Goal: Find specific page/section: Find specific page/section

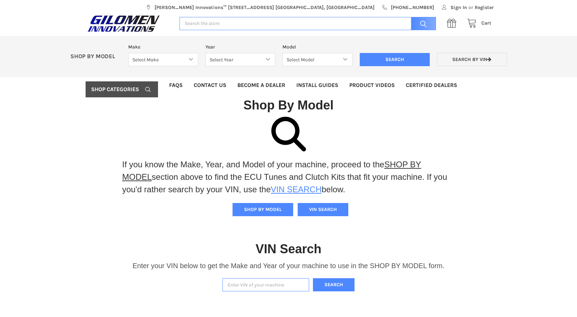
click at [300, 190] on link "VIN SEARCH" at bounding box center [296, 189] width 51 height 9
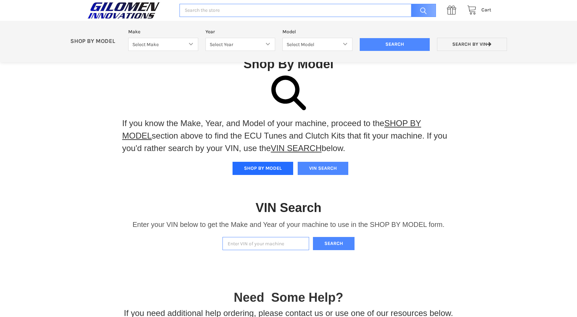
scroll to position [69, 0]
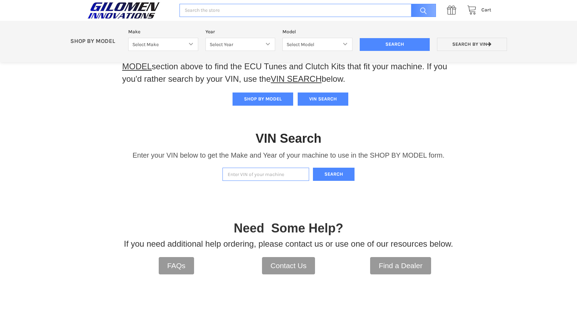
click at [245, 178] on input "Enter VIN of your machine" at bounding box center [266, 175] width 87 height 14
click at [332, 173] on button "Search" at bounding box center [334, 175] width 42 height 14
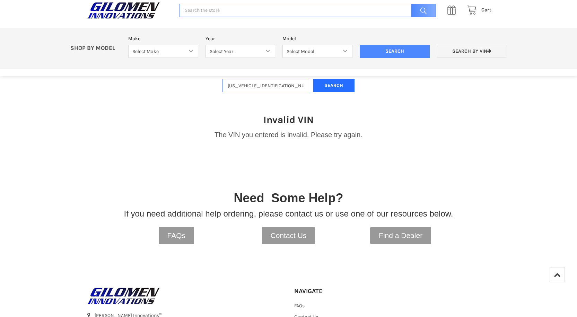
scroll to position [146, 0]
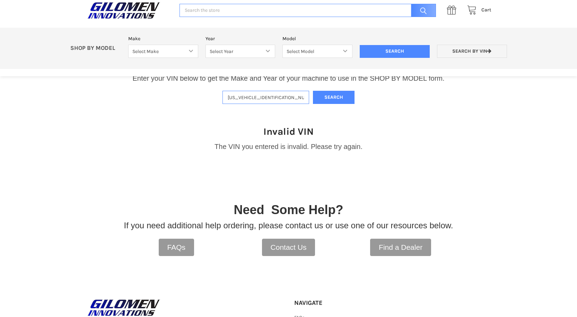
click at [298, 91] on input "[US_VEHICLE_IDENTIFICATION_NUMBER]" at bounding box center [266, 98] width 87 height 14
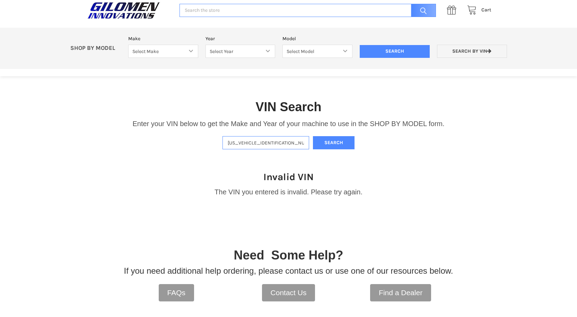
scroll to position [77, 0]
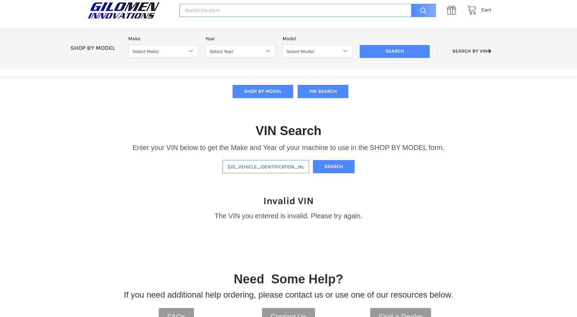
click at [233, 170] on input "[US_VEHICLE_IDENTIFICATION_NUMBER]" at bounding box center [266, 167] width 87 height 14
click at [288, 168] on input "[US_VEHICLE_IDENTIFICATION_NUMBER]" at bounding box center [266, 167] width 87 height 14
click at [266, 168] on input "[US_VEHICLE_IDENTIFICATION_NUMBER]" at bounding box center [266, 167] width 87 height 14
click at [335, 163] on button "Search" at bounding box center [334, 167] width 42 height 14
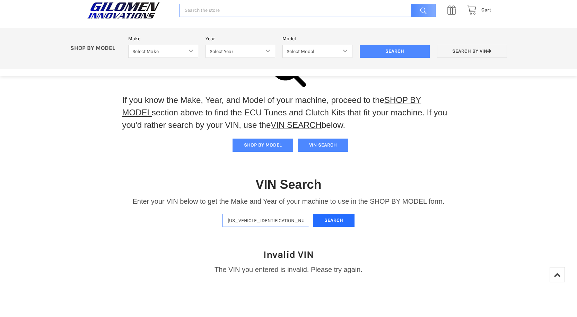
scroll to position [12, 0]
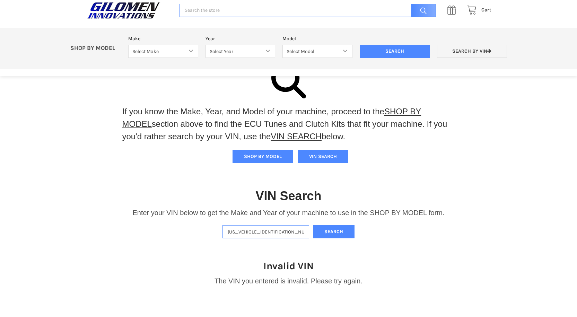
click at [272, 232] on input "[US_VEHICLE_IDENTIFICATION_NUMBER]" at bounding box center [266, 232] width 87 height 14
click at [268, 232] on input "[US_VEHICLE_IDENTIFICATION_NUMBER]" at bounding box center [266, 232] width 87 height 14
click at [327, 231] on button "Search" at bounding box center [334, 232] width 42 height 14
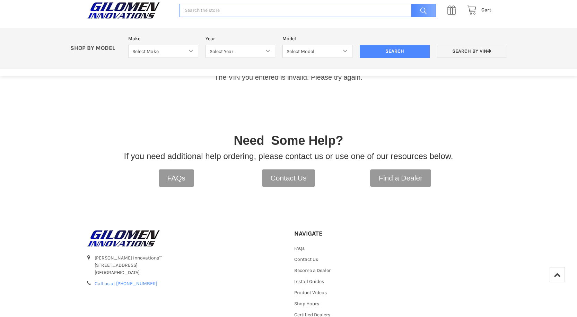
scroll to position [77, 0]
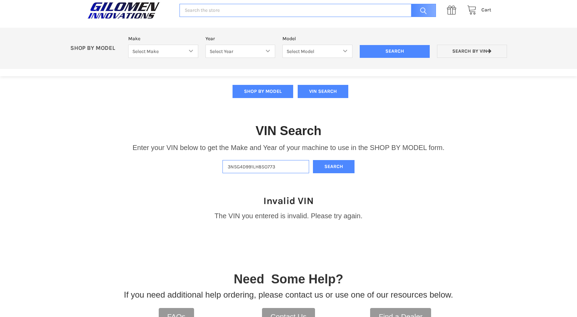
drag, startPoint x: 284, startPoint y: 170, endPoint x: 147, endPoint y: 172, distance: 137.0
click at [147, 172] on div "VIN Search Enter your VIN below to get the Make and Year of your machine to use…" at bounding box center [288, 141] width 577 height 72
click at [330, 163] on button "Search" at bounding box center [334, 167] width 42 height 14
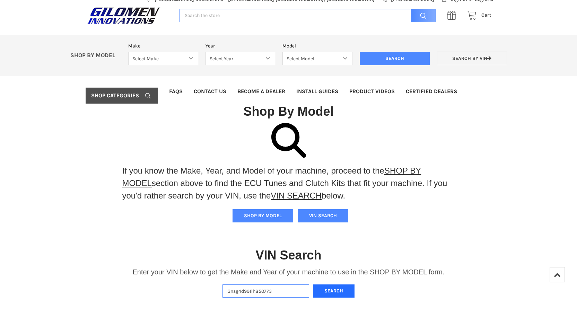
scroll to position [12, 0]
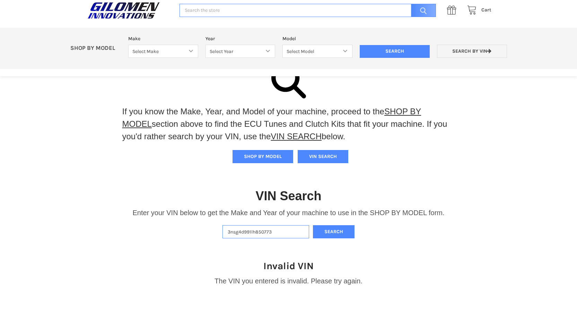
click at [245, 234] on input "3nsg4d991lh850773" at bounding box center [266, 232] width 87 height 14
type input "3"
type input "#"
drag, startPoint x: 277, startPoint y: 232, endPoint x: 191, endPoint y: 233, distance: 86.0
click at [191, 233] on div "VIN Search Enter your VIN below to get the Make and Year of your machine to use…" at bounding box center [288, 206] width 577 height 72
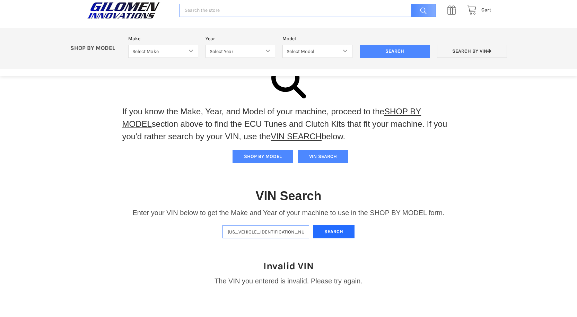
type input "[US_VEHICLE_IDENTIFICATION_NUMBER]"
click at [325, 231] on button "Search" at bounding box center [334, 232] width 42 height 14
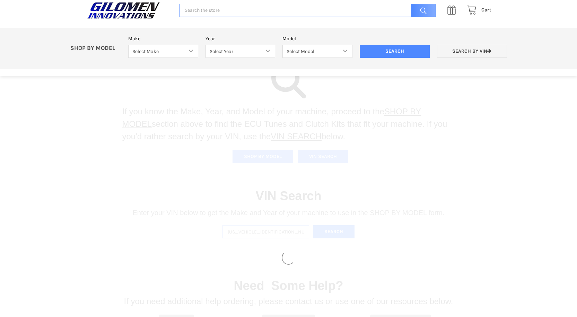
select select "353"
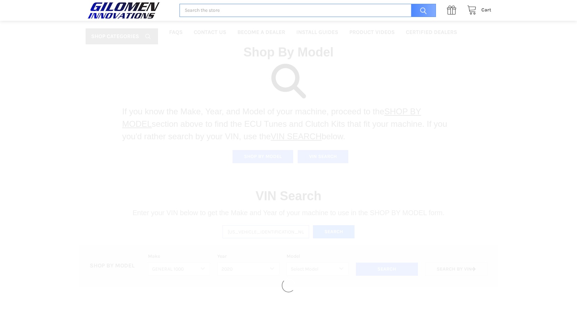
select select "376"
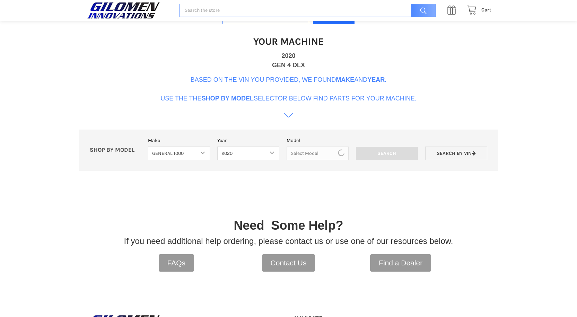
scroll to position [212, 0]
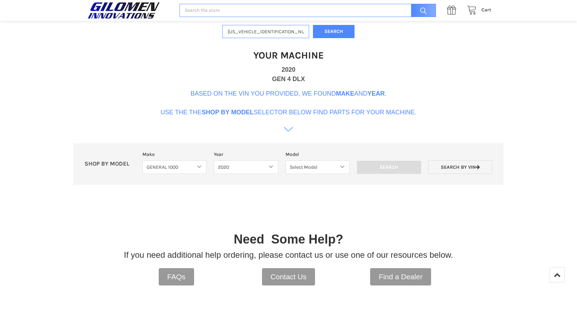
drag, startPoint x: 325, startPoint y: 78, endPoint x: 255, endPoint y: 78, distance: 69.4
click at [255, 78] on div "Your Machine 2020 GEN 4 DLX Based on the VIN you provided, we found Make and Ye…" at bounding box center [289, 87] width 256 height 99
click at [325, 82] on div "Your Machine 2020 GEN 4 DLX Based on the VIN you provided, we found Make and Ye…" at bounding box center [289, 87] width 256 height 99
drag, startPoint x: 320, startPoint y: 77, endPoint x: 266, endPoint y: 81, distance: 54.9
click at [266, 81] on div "Your Machine 2020 GEN 4 DLX Based on the VIN you provided, we found Make and Ye…" at bounding box center [289, 87] width 256 height 99
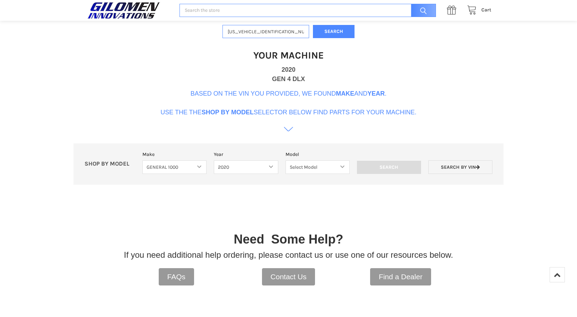
click at [377, 81] on div "Your Machine 2020 GEN 4 DLX Based on the VIN you provided, we found Make and Ye…" at bounding box center [289, 87] width 256 height 99
click at [312, 167] on select "Select Model General 1000 General 4 1000 General XP 1000 General XP 4 1000" at bounding box center [318, 168] width 64 height 14
select select "378"
click at [286, 161] on select "Select Model General 1000 General 4 1000 General XP 1000 General XP 4 1000" at bounding box center [318, 168] width 64 height 14
click at [384, 171] on input "Search" at bounding box center [389, 167] width 64 height 13
